Goal: Information Seeking & Learning: Check status

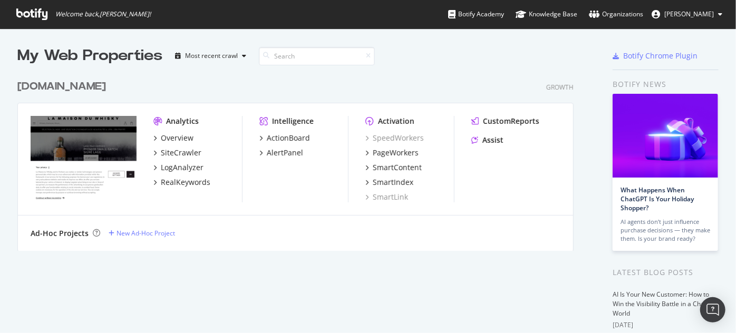
scroll to position [326, 721]
click at [453, 81] on div "[DOMAIN_NAME] Growth" at bounding box center [295, 86] width 556 height 15
click at [167, 153] on div "SiteCrawler" at bounding box center [181, 153] width 41 height 11
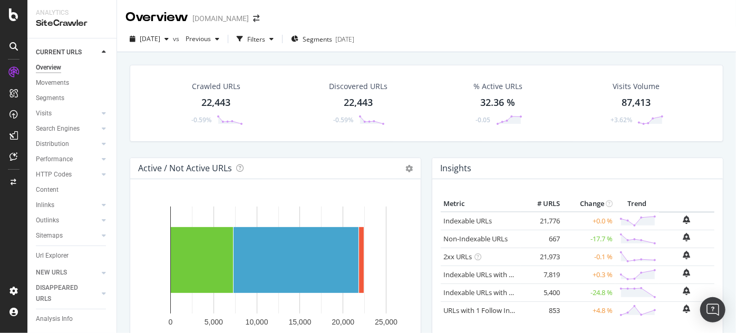
click at [415, 114] on div "Discovered URLs 22,443 -0.59%" at bounding box center [358, 103] width 144 height 55
click at [80, 113] on link "Visits" at bounding box center [67, 113] width 63 height 11
click at [102, 113] on icon at bounding box center [104, 113] width 4 height 6
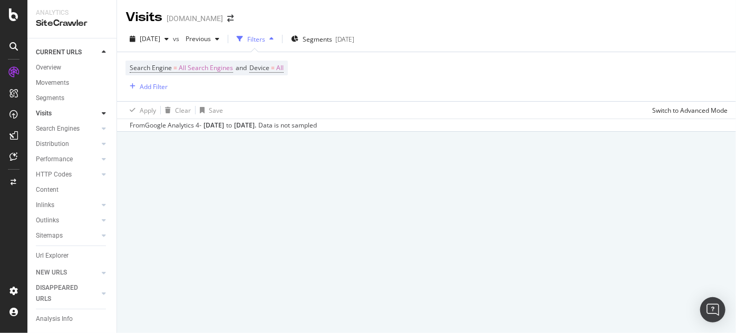
click at [102, 113] on icon at bounding box center [104, 113] width 4 height 6
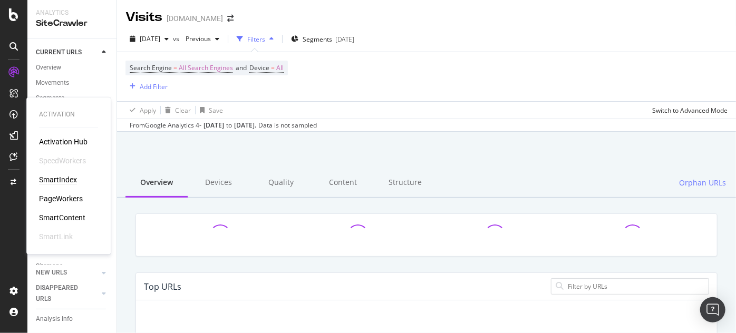
click at [62, 182] on div "SmartIndex" at bounding box center [58, 179] width 38 height 11
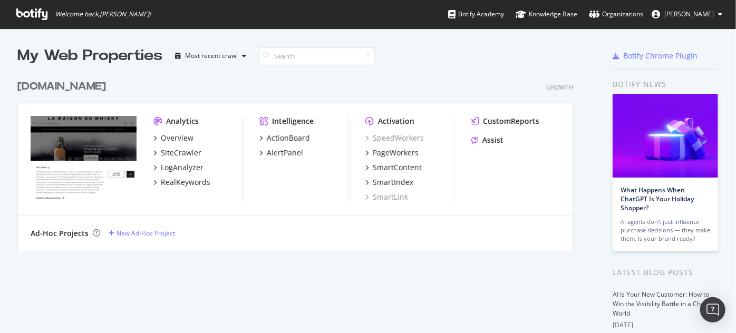
scroll to position [326, 721]
click at [487, 142] on div "Assist" at bounding box center [492, 140] width 21 height 11
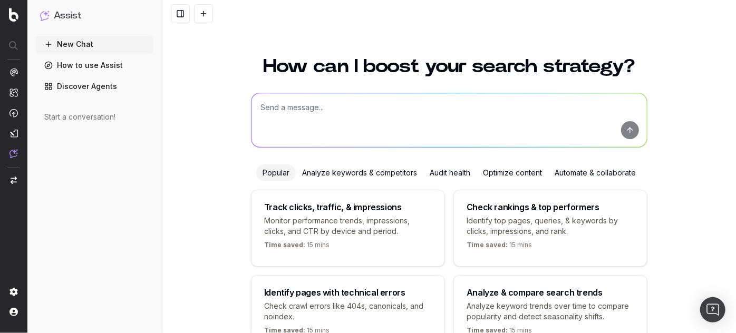
scroll to position [67, 0]
